Goal: Navigation & Orientation: Find specific page/section

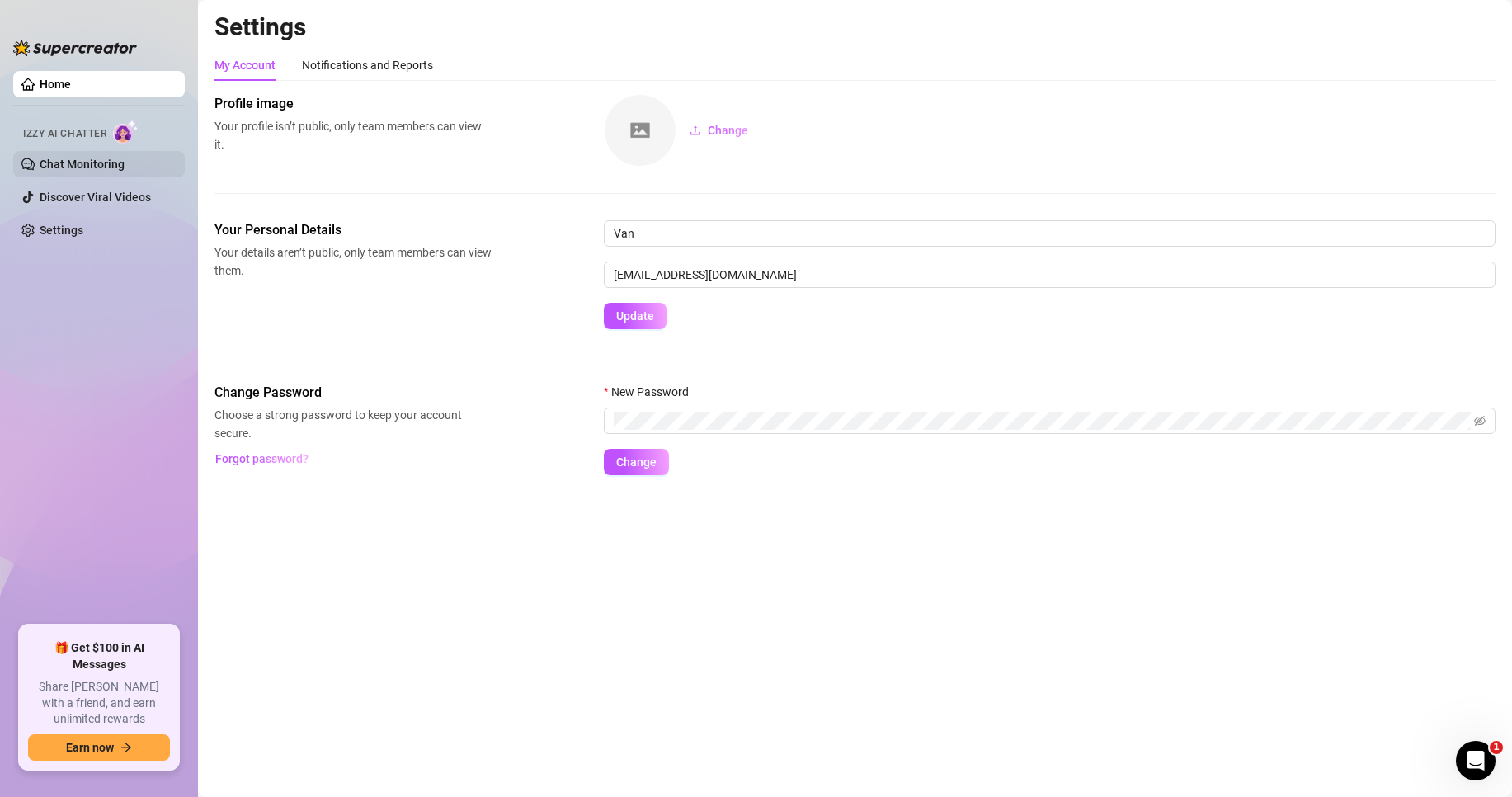
click at [90, 166] on link "Chat Monitoring" at bounding box center [82, 164] width 85 height 13
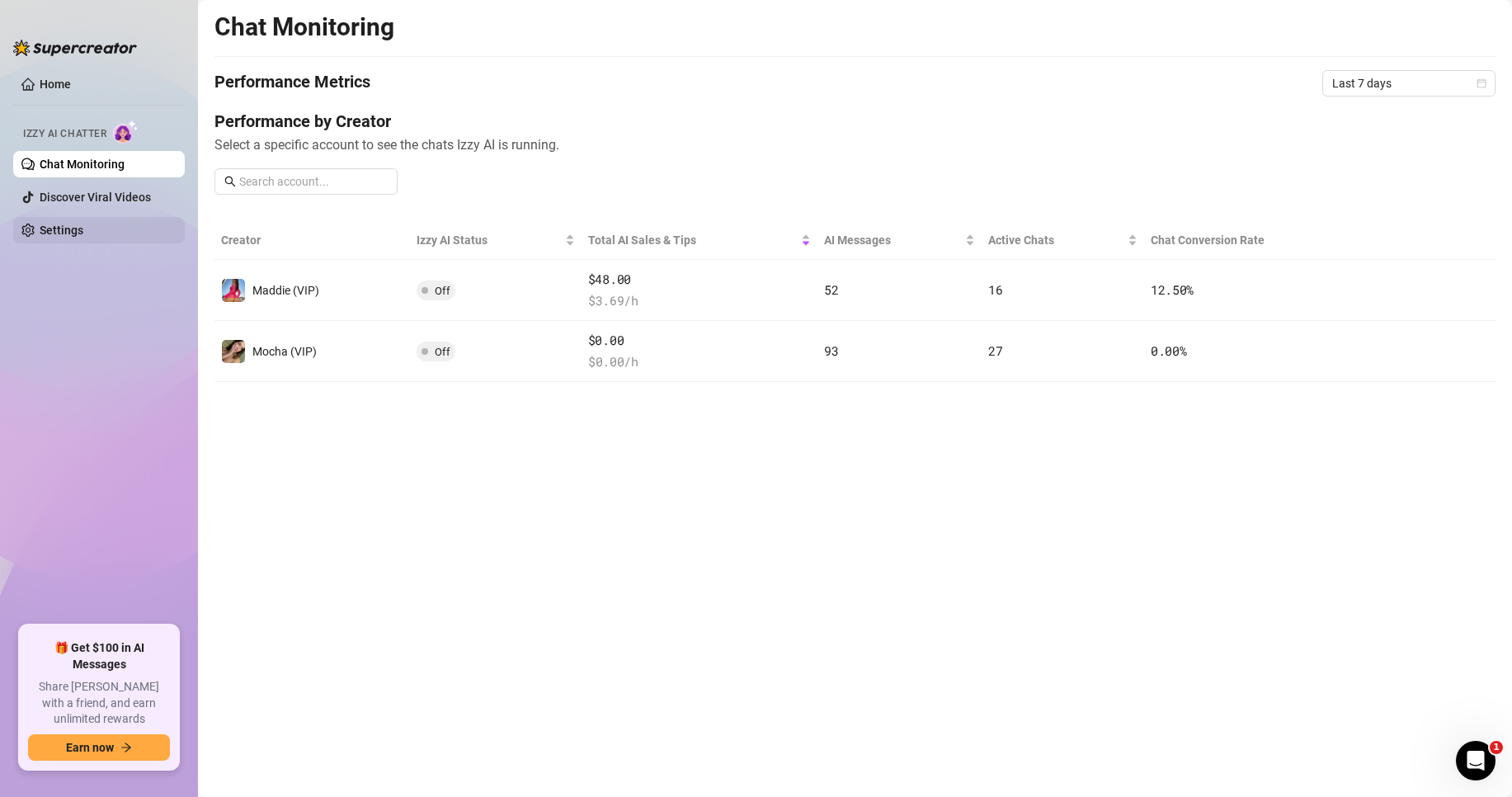
click at [83, 225] on link "Settings" at bounding box center [61, 230] width 44 height 13
